Goal: Information Seeking & Learning: Learn about a topic

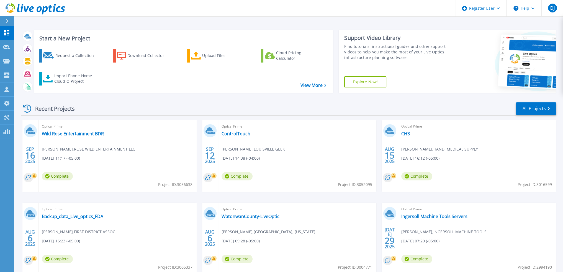
click at [11, 20] on div at bounding box center [9, 20] width 9 height 9
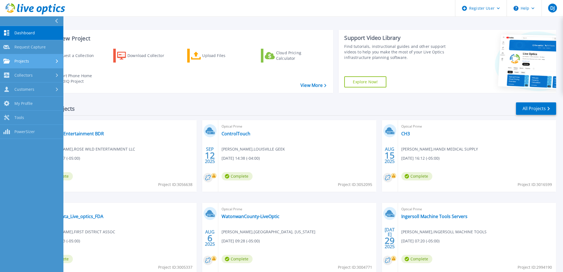
click at [52, 61] on div "Projects" at bounding box center [31, 61] width 57 height 5
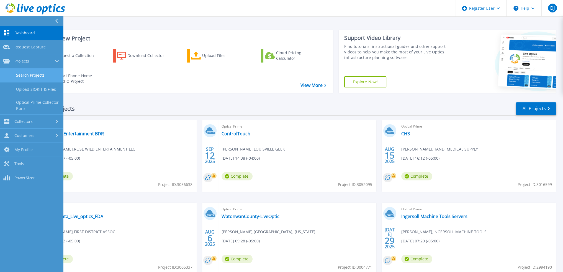
click at [48, 77] on link "Search Projects" at bounding box center [31, 75] width 63 height 14
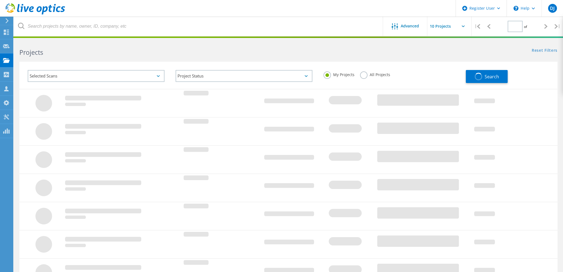
type input "1"
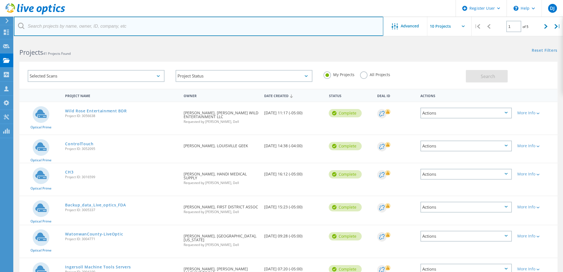
click at [61, 28] on input "text" at bounding box center [199, 26] width 370 height 19
click at [95, 29] on input "text" at bounding box center [199, 26] width 370 height 19
paste input "[EMAIL_ADDRESS][DOMAIN_NAME]"
click at [48, 28] on input "agirovich@studiogang.com" at bounding box center [199, 26] width 370 height 19
drag, startPoint x: 49, startPoint y: 27, endPoint x: 8, endPoint y: 27, distance: 41.0
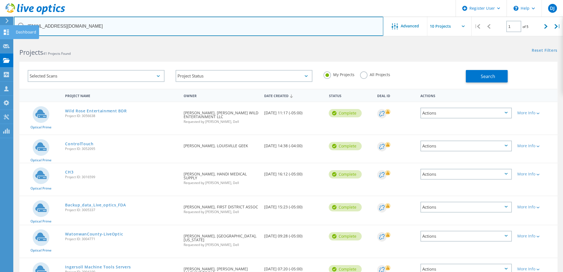
click at [8, 40] on div "Register User \n Help Explore Helpful Articles Contact Support DJ Dell User Dak…" at bounding box center [281, 240] width 563 height 401
click at [45, 26] on input "agirovich@studiogang.com" at bounding box center [199, 26] width 370 height 19
drag, startPoint x: 50, startPoint y: 28, endPoint x: 27, endPoint y: 27, distance: 22.7
click at [27, 27] on input "agirovich@studiogang.com" at bounding box center [199, 26] width 370 height 19
type input "[DOMAIN_NAME]"
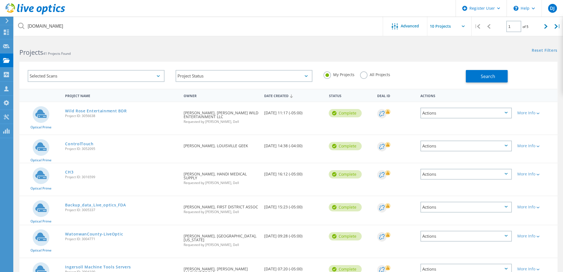
click at [382, 75] on label "All Projects" at bounding box center [375, 73] width 30 height 5
click at [0, 0] on input "All Projects" at bounding box center [0, 0] width 0 height 0
click at [483, 73] on span "Search" at bounding box center [488, 76] width 14 height 6
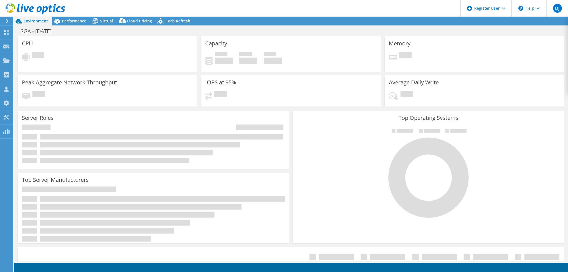
select select "USD"
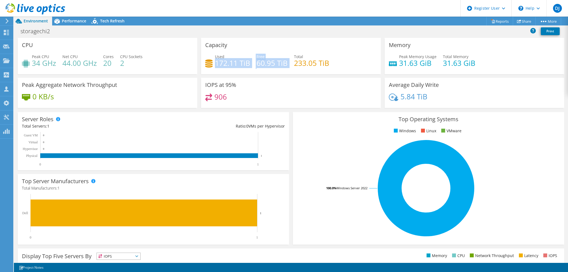
drag, startPoint x: 214, startPoint y: 66, endPoint x: 255, endPoint y: 70, distance: 40.9
click at [255, 70] on div "Used 172.11 TiB Free 60.95 TiB Total 233.05 TiB" at bounding box center [290, 63] width 171 height 18
click at [249, 66] on div "Used 172.11 TiB Free 60.95 TiB Total 233.05 TiB" at bounding box center [290, 63] width 171 height 18
drag, startPoint x: 247, startPoint y: 64, endPoint x: 215, endPoint y: 53, distance: 33.8
click at [215, 53] on div "Capacity Used 172.11 TiB Free 60.95 TiB Total 233.05 TiB" at bounding box center [290, 56] width 179 height 36
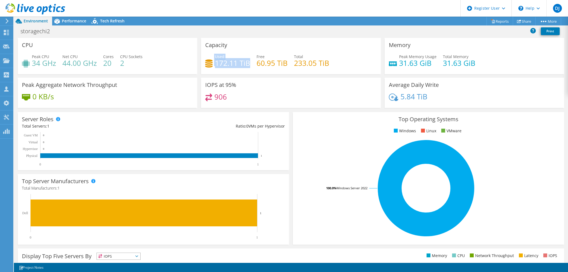
click at [210, 57] on div "Used 172.11 TiB" at bounding box center [227, 60] width 45 height 12
drag, startPoint x: 330, startPoint y: 68, endPoint x: 222, endPoint y: 51, distance: 109.3
click at [222, 51] on div "Capacity Used 172.11 TiB Free 60.95 TiB Total 233.05 TiB" at bounding box center [290, 56] width 179 height 36
click at [225, 64] on h4 "172.11 TiB" at bounding box center [232, 63] width 35 height 6
